Goal: Task Accomplishment & Management: Manage account settings

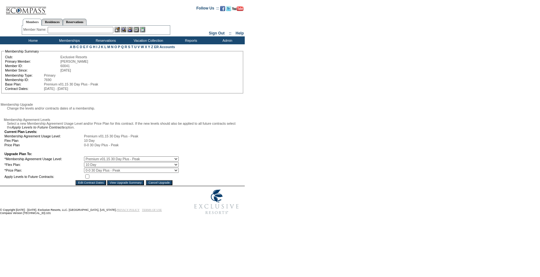
click at [94, 167] on select "0 Day 10 Day 15 Day 20 Day 25 Day 30 Day" at bounding box center [131, 164] width 95 height 5
select select "194"
click at [88, 167] on select "0 Day 10 Day 15 Day 20 Day 25 Day 30 Day" at bounding box center [131, 164] width 95 height 5
click at [89, 178] on input "checkbox" at bounding box center [87, 176] width 4 height 4
checkbox input "true"
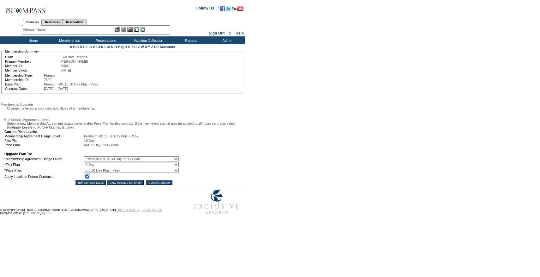
click at [114, 185] on div "Edit Contract Dates View Upgrade Summary Cancel Upgrade" at bounding box center [124, 182] width 241 height 5
click at [116, 185] on input "View Upgrade Summary" at bounding box center [125, 182] width 37 height 5
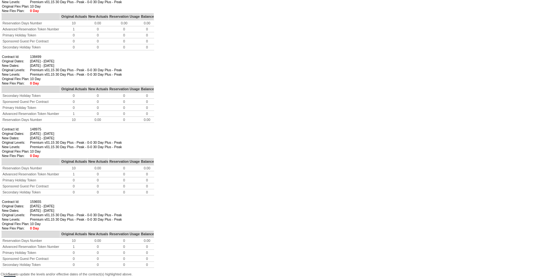
scroll to position [427, 0]
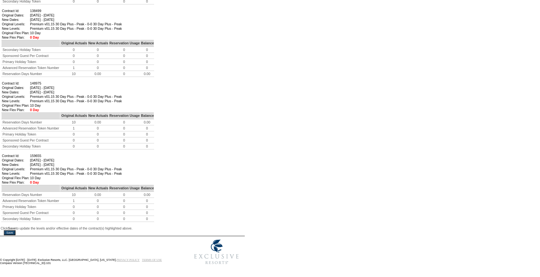
click at [14, 230] on input "Save" at bounding box center [10, 232] width 12 height 5
